Goal: Complete application form

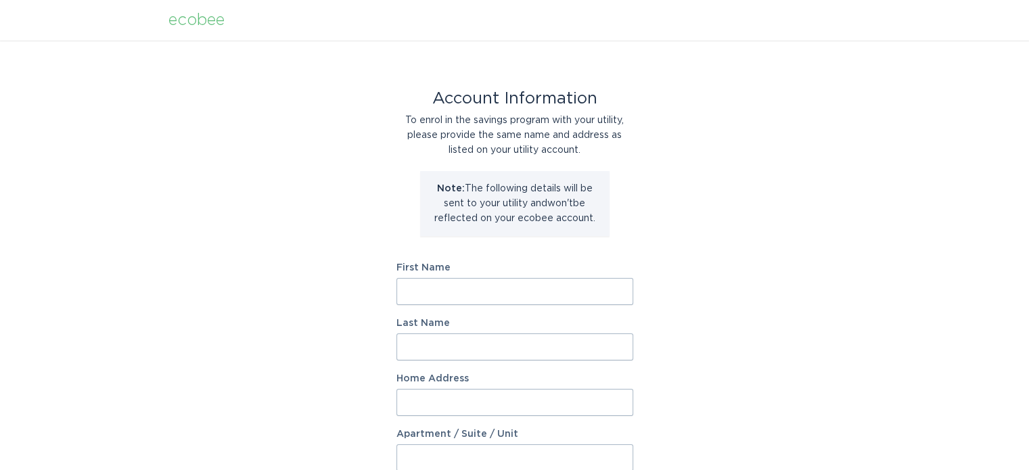
click at [487, 291] on input "First Name" at bounding box center [515, 291] width 237 height 27
type input "Carleen"
type input "Washington"
type input "133 Old Centreville road"
select select "US"
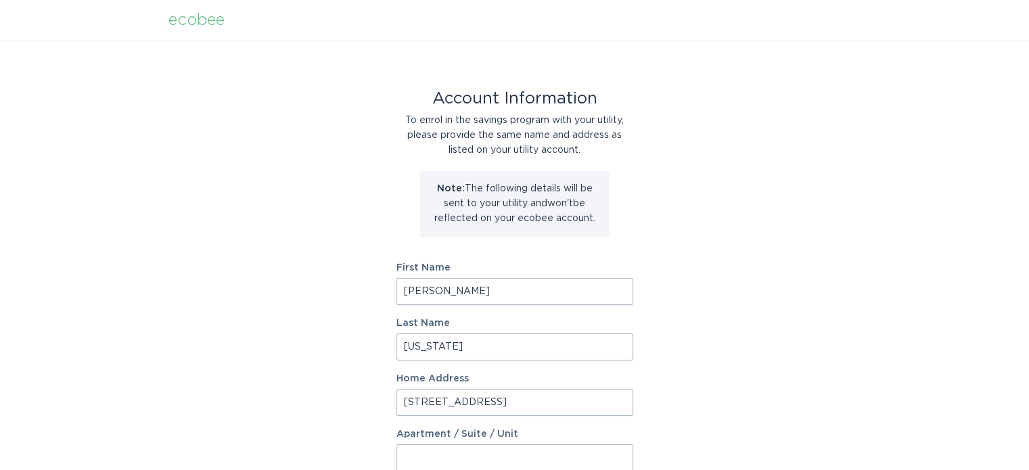
type input "manassas park"
type input "20111"
select select "VA"
click at [529, 401] on input "133 Old Centreville road" at bounding box center [515, 402] width 237 height 27
type input "1"
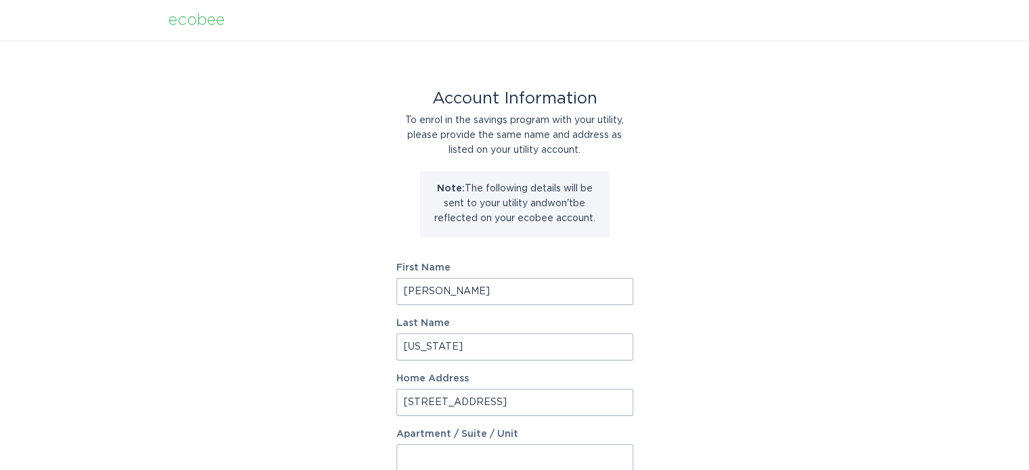
type input "6113 Pelican Dr"
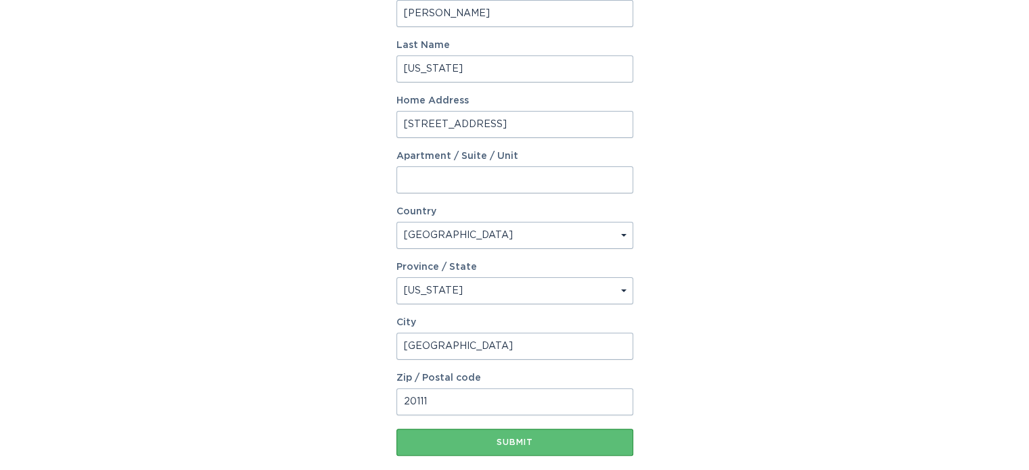
click at [504, 350] on input "manassas park" at bounding box center [515, 346] width 237 height 27
type input "m"
type input "New Bern"
click at [622, 298] on select "Select a province/state Alabama Alaska American Samoa Arizona Arkansas Californ…" at bounding box center [515, 290] width 237 height 27
select select "NC"
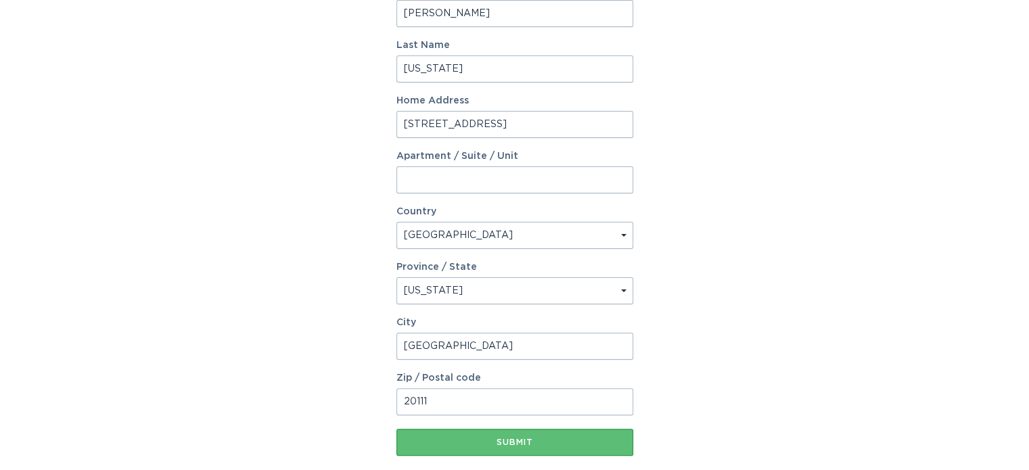
click at [397, 277] on select "Select a province/state Alabama Alaska American Samoa Arizona Arkansas Californ…" at bounding box center [515, 290] width 237 height 27
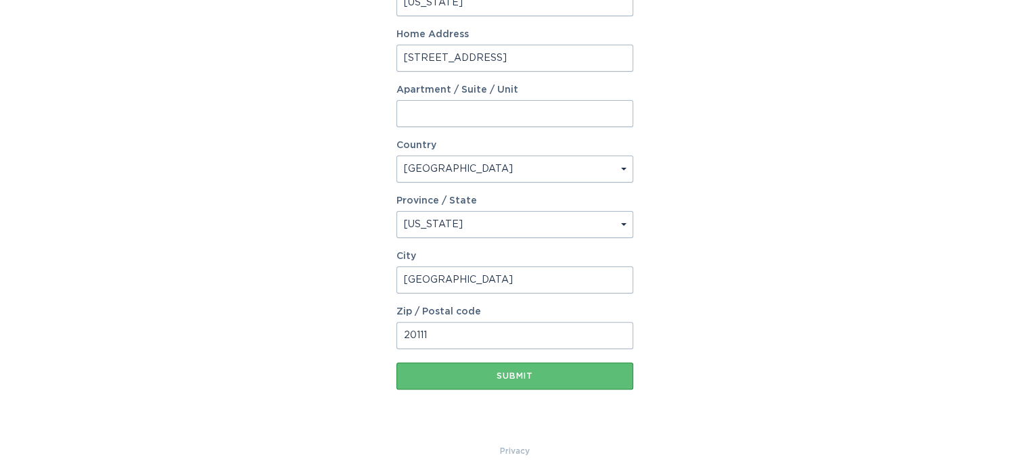
scroll to position [353, 0]
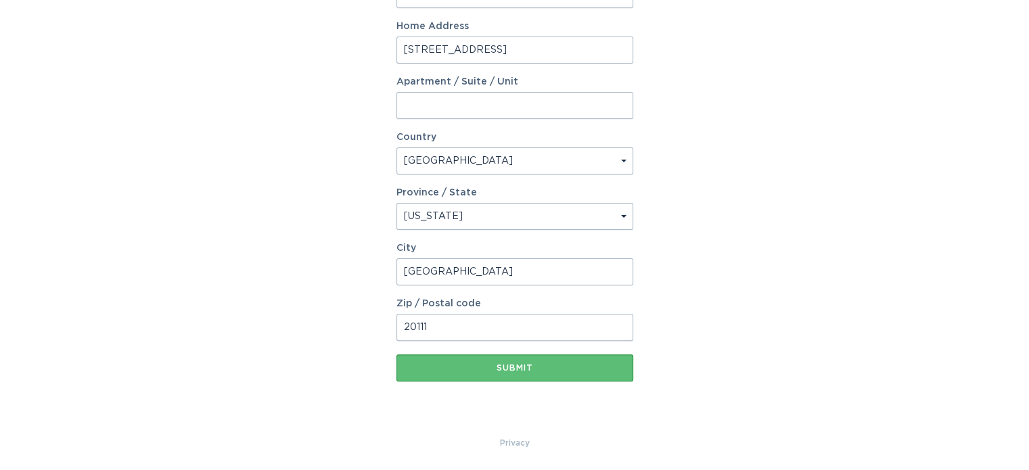
click at [485, 328] on input "20111" at bounding box center [515, 327] width 237 height 27
type input "5"
type input "28560"
click at [397, 355] on button "Submit" at bounding box center [515, 368] width 237 height 27
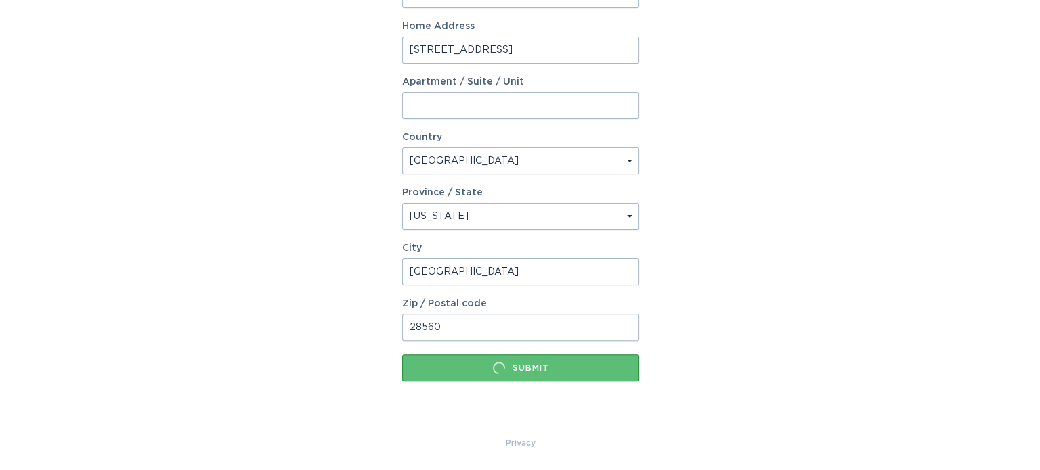
scroll to position [0, 0]
